Goal: Task Accomplishment & Management: Manage account settings

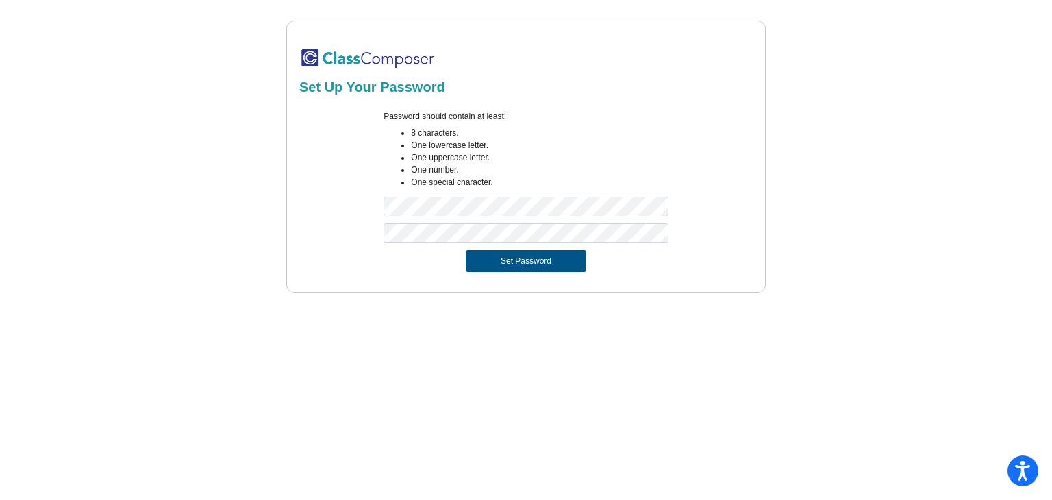
click at [505, 264] on button "Set Password" at bounding box center [526, 261] width 121 height 22
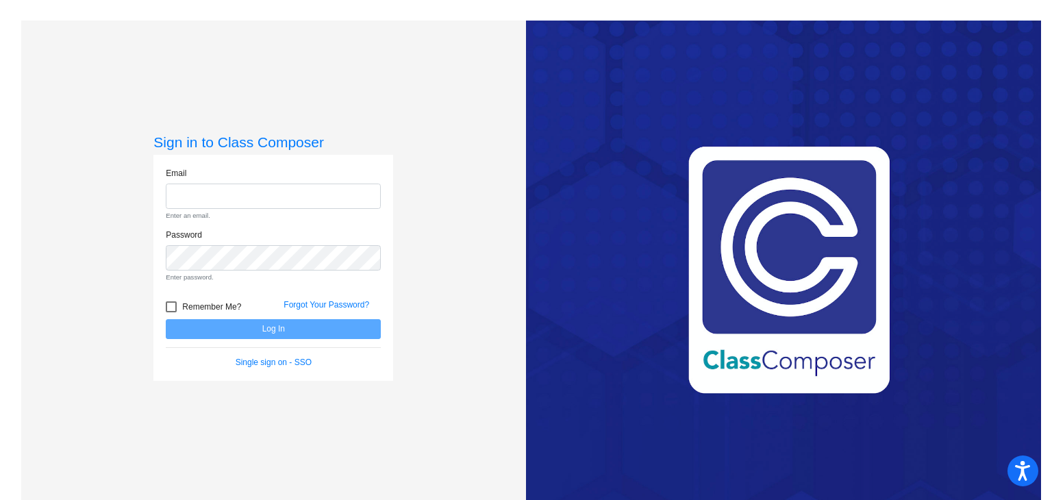
click at [304, 200] on input "email" at bounding box center [273, 195] width 215 height 25
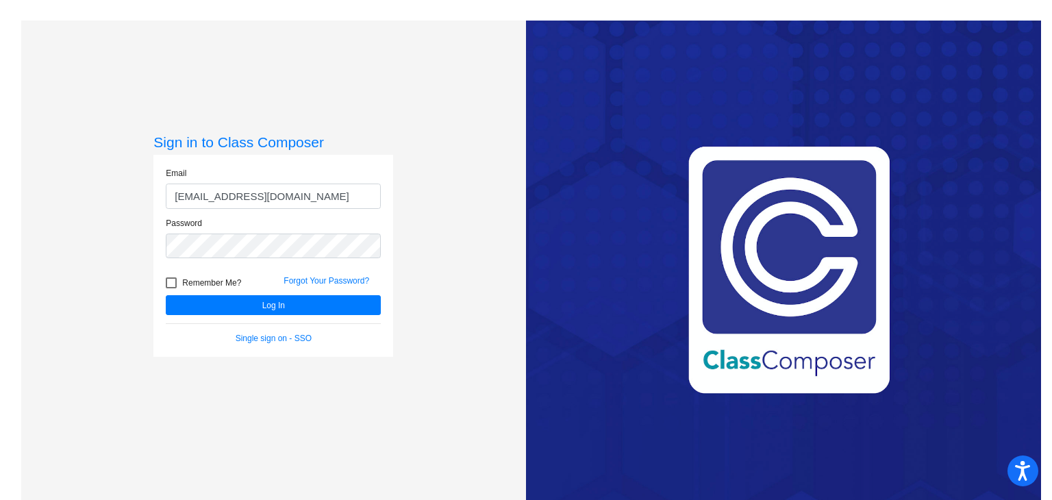
type input "[EMAIL_ADDRESS][DOMAIN_NAME]"
click at [172, 283] on div at bounding box center [171, 282] width 11 height 11
click at [171, 288] on input "Remember Me?" at bounding box center [170, 288] width 1 height 1
checkbox input "true"
click at [237, 305] on button "Log In" at bounding box center [273, 305] width 215 height 20
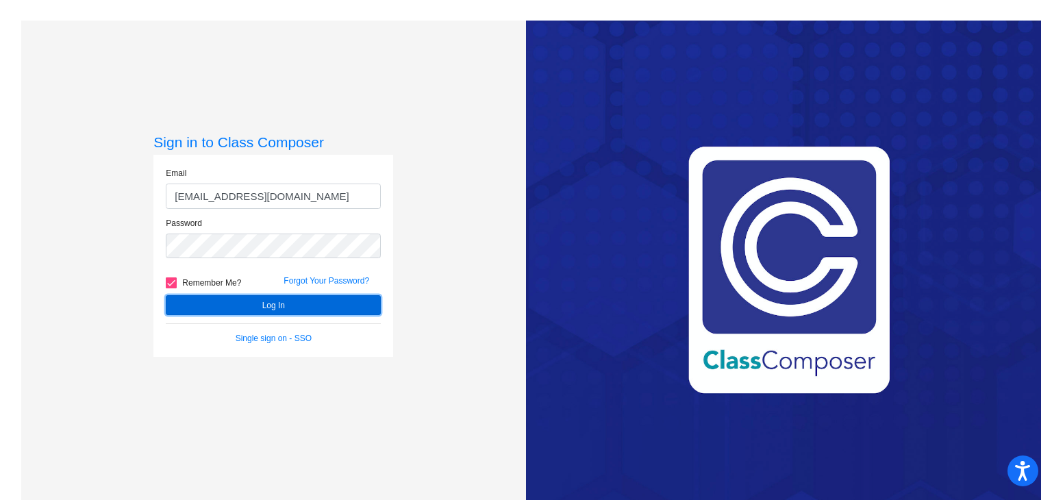
click at [237, 305] on button "Log In" at bounding box center [273, 305] width 215 height 20
